Goal: Task Accomplishment & Management: Manage account settings

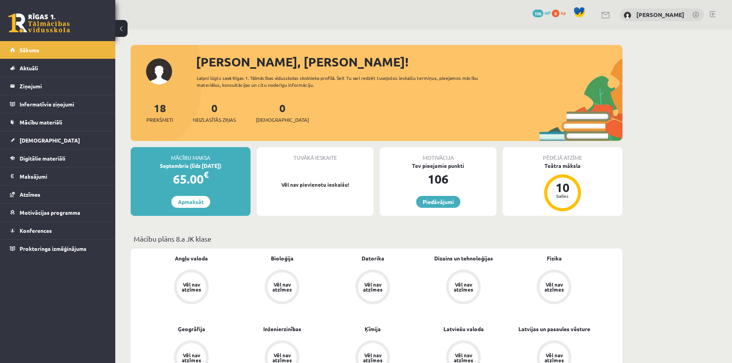
click at [694, 17] on link at bounding box center [696, 16] width 8 height 8
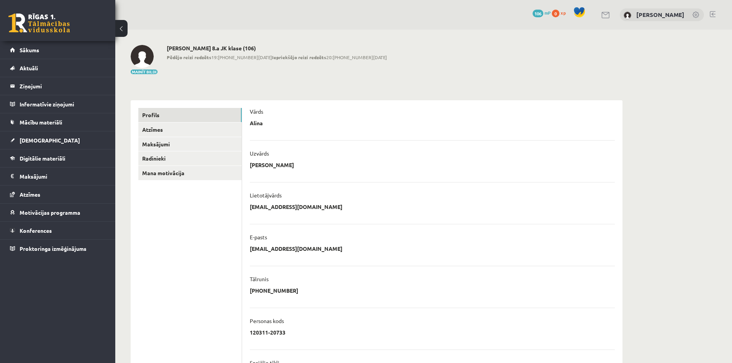
click at [711, 12] on link at bounding box center [713, 14] width 6 height 6
